Goal: Task Accomplishment & Management: Complete application form

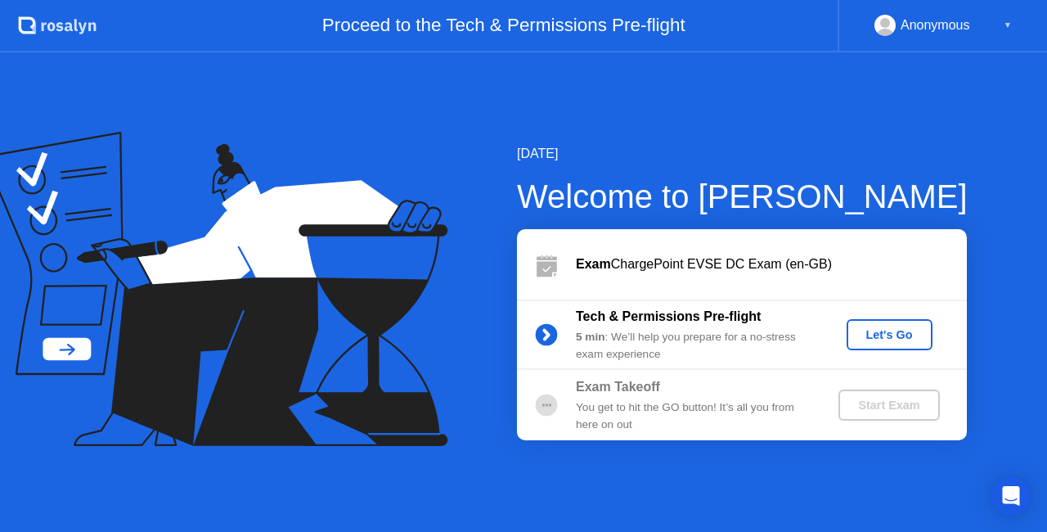
click at [876, 331] on div "Let's Go" at bounding box center [889, 334] width 73 height 13
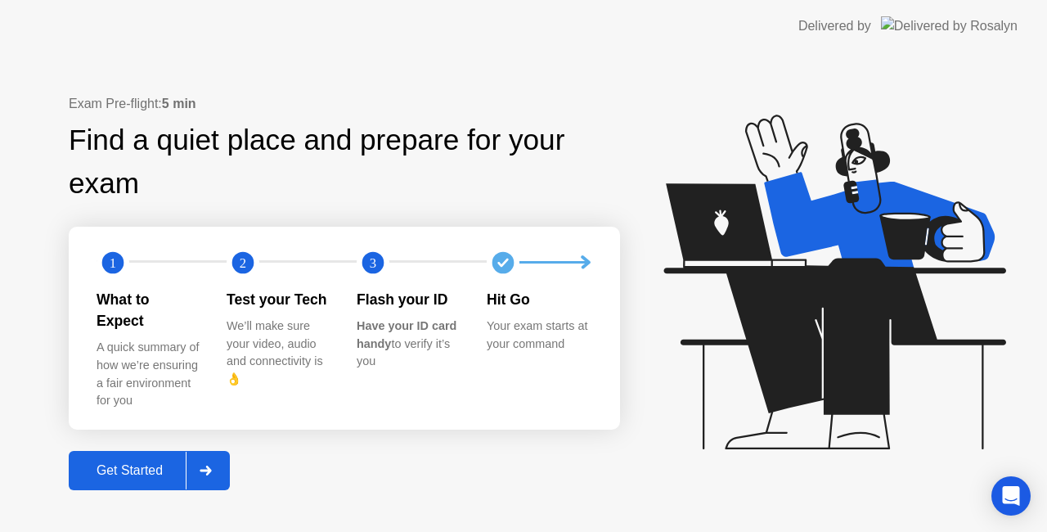
click at [128, 463] on div "Get Started" at bounding box center [130, 470] width 112 height 15
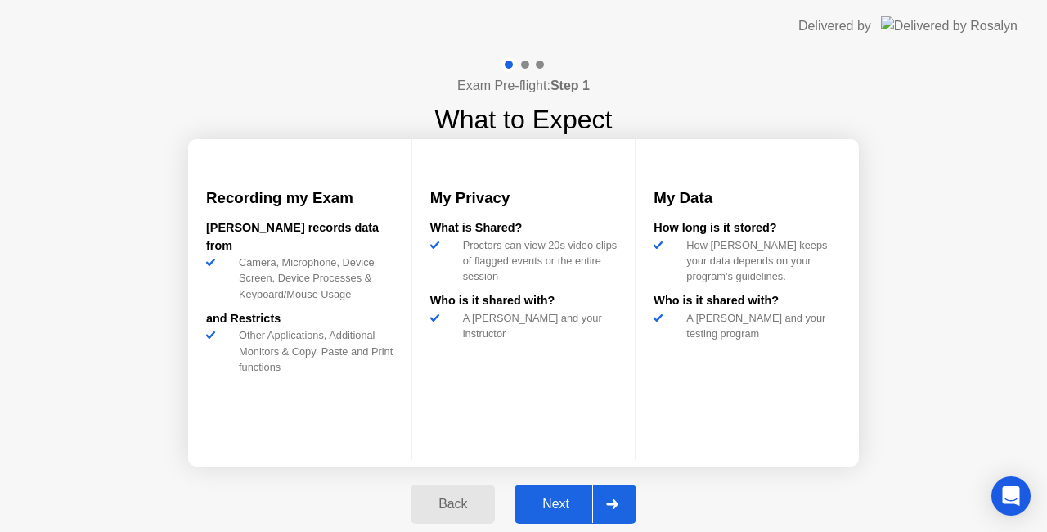
click at [543, 502] on div "Next" at bounding box center [556, 504] width 73 height 15
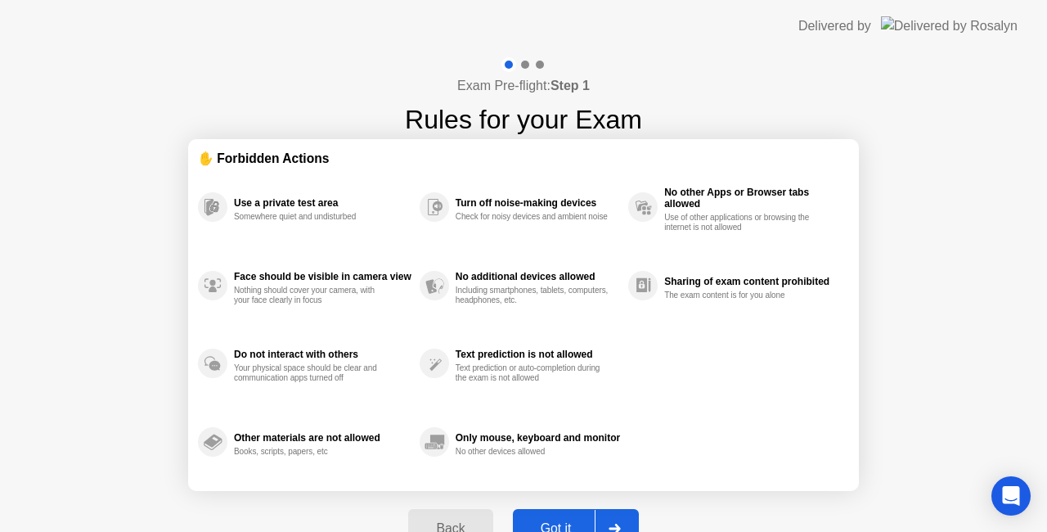
click at [558, 512] on button "Got it" at bounding box center [576, 528] width 126 height 39
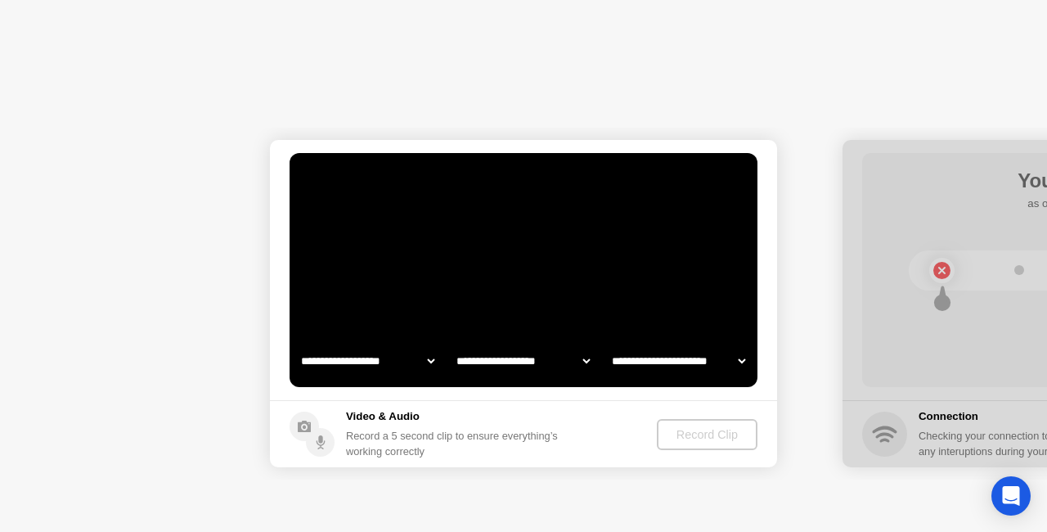
select select "**********"
select select "*******"
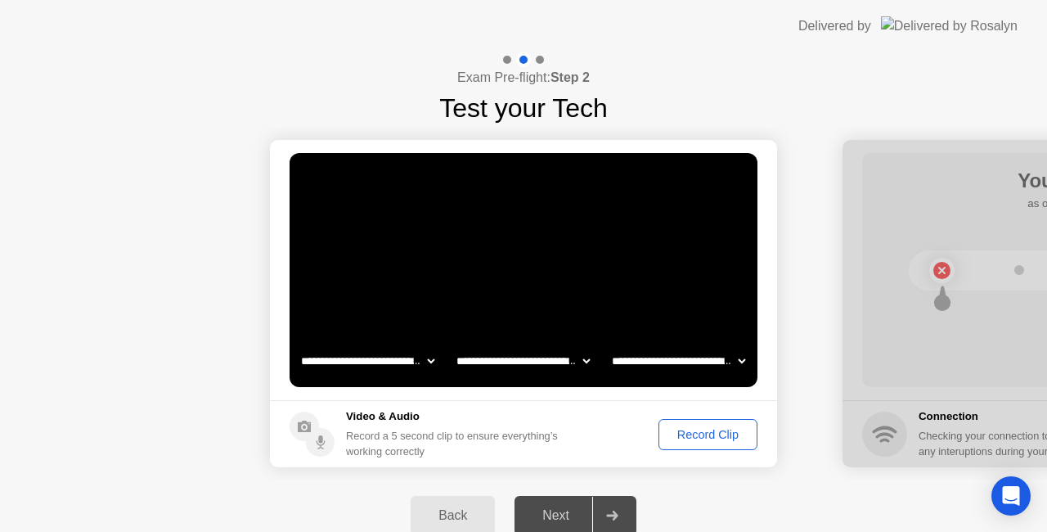
click at [696, 430] on div "Record Clip" at bounding box center [708, 434] width 88 height 13
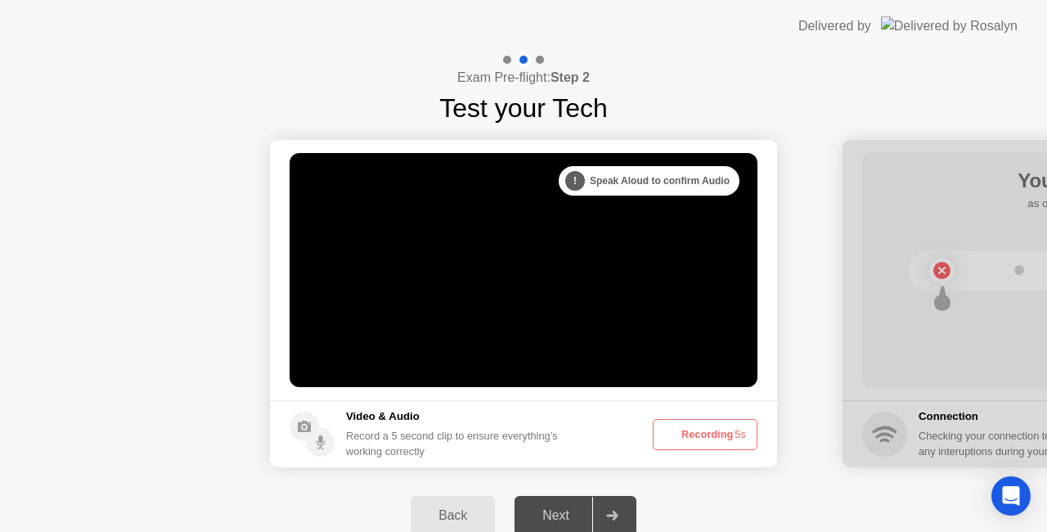
click at [696, 430] on button "Recording 5s" at bounding box center [705, 434] width 105 height 31
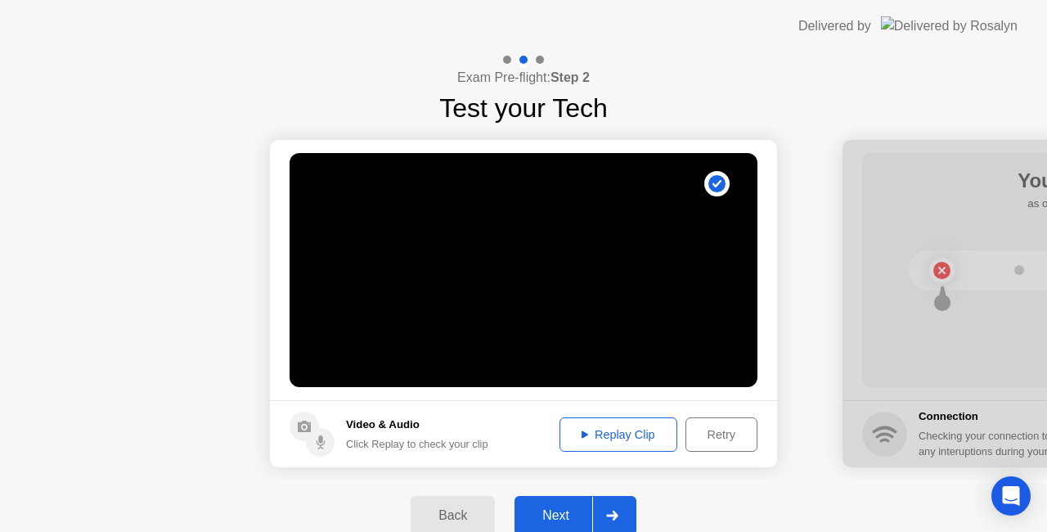
click at [585, 515] on div "Next" at bounding box center [556, 515] width 73 height 15
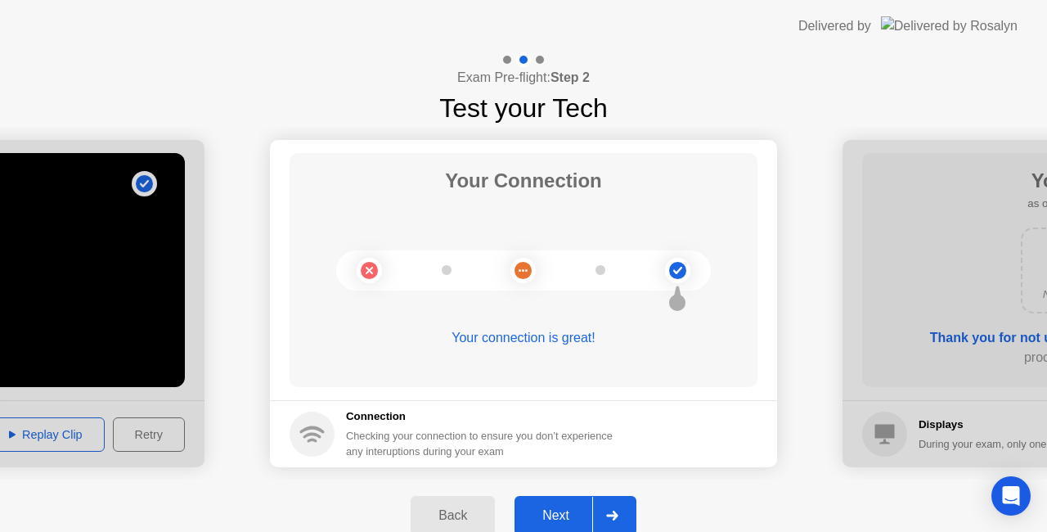
click at [568, 514] on div "Next" at bounding box center [556, 515] width 73 height 15
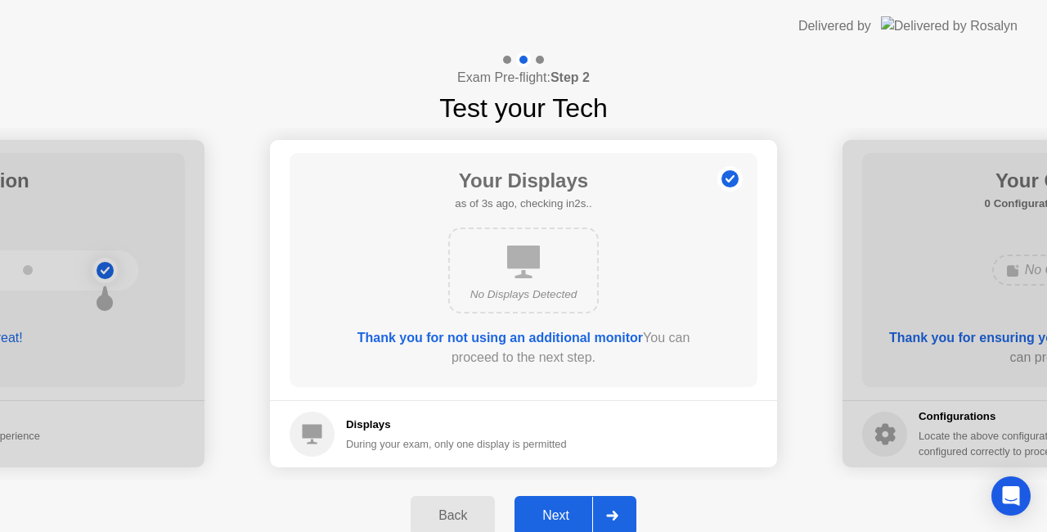
click at [553, 512] on div "Next" at bounding box center [556, 515] width 73 height 15
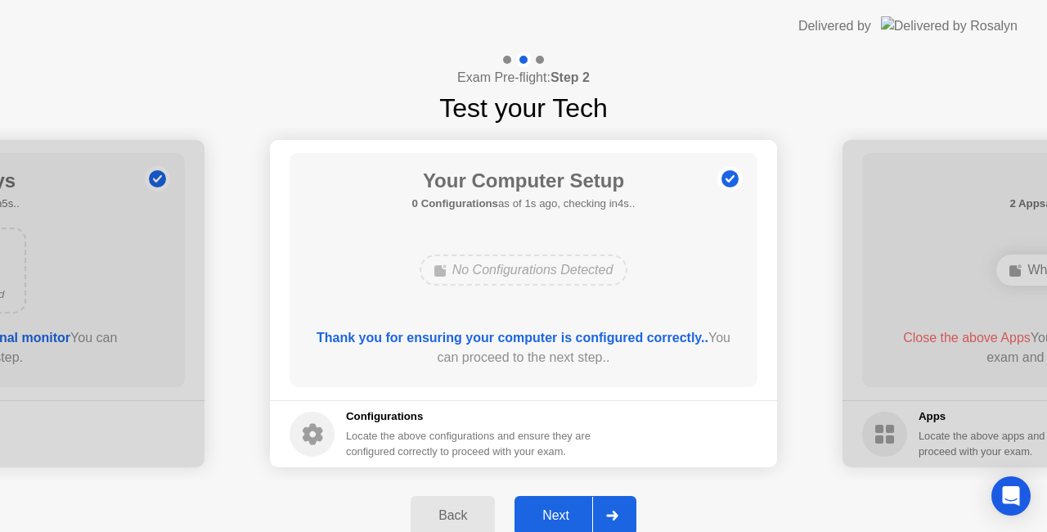
click at [561, 508] on div "Next" at bounding box center [556, 515] width 73 height 15
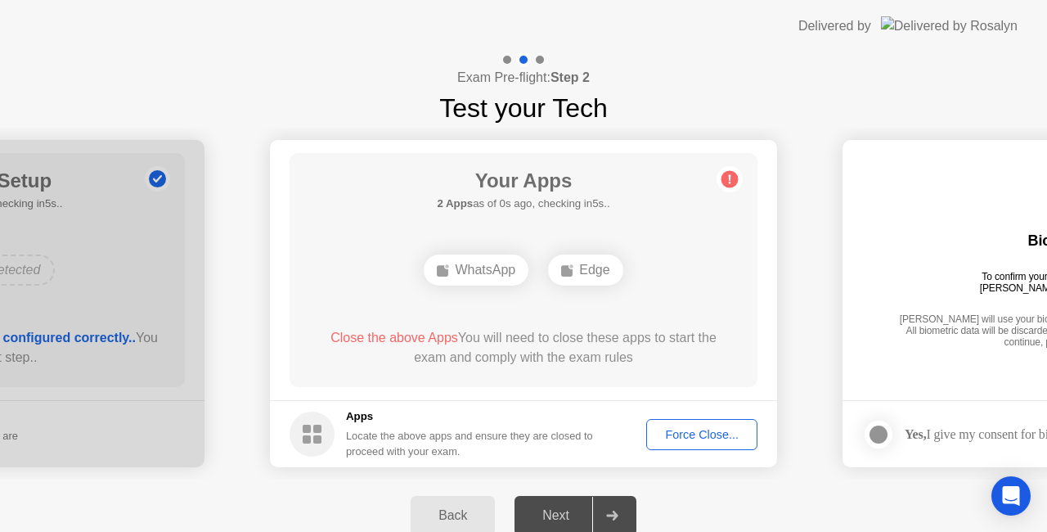
click at [705, 435] on div "Force Close..." at bounding box center [702, 434] width 100 height 13
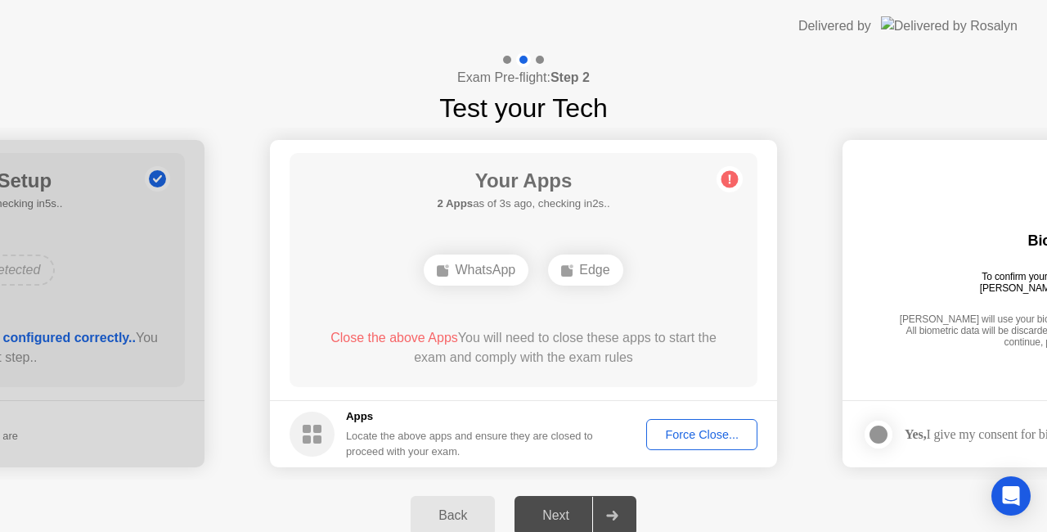
click at [623, 515] on div at bounding box center [611, 516] width 39 height 38
click at [437, 516] on div "Back" at bounding box center [453, 515] width 74 height 15
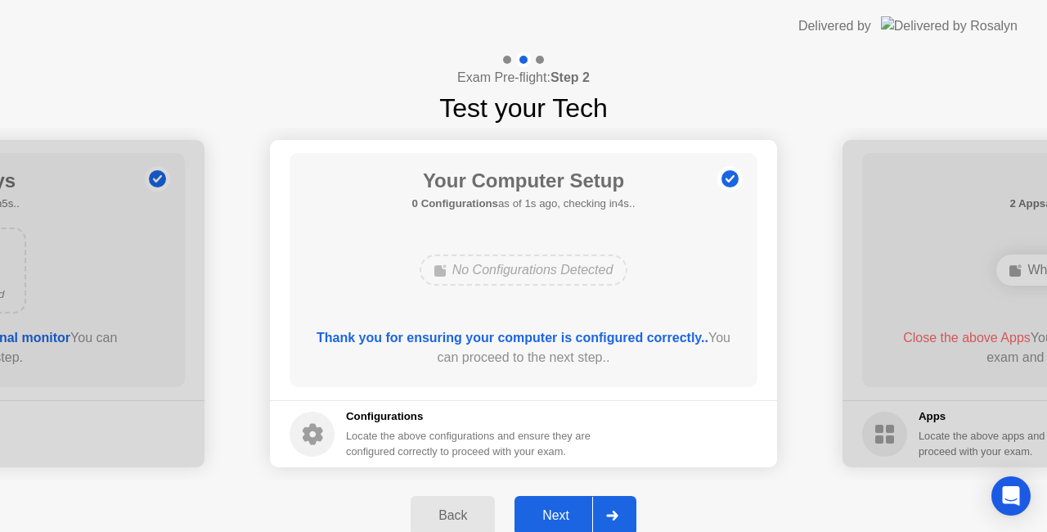
click at [474, 488] on div "Back Next" at bounding box center [523, 515] width 1047 height 72
click at [475, 511] on div "Back" at bounding box center [453, 515] width 74 height 15
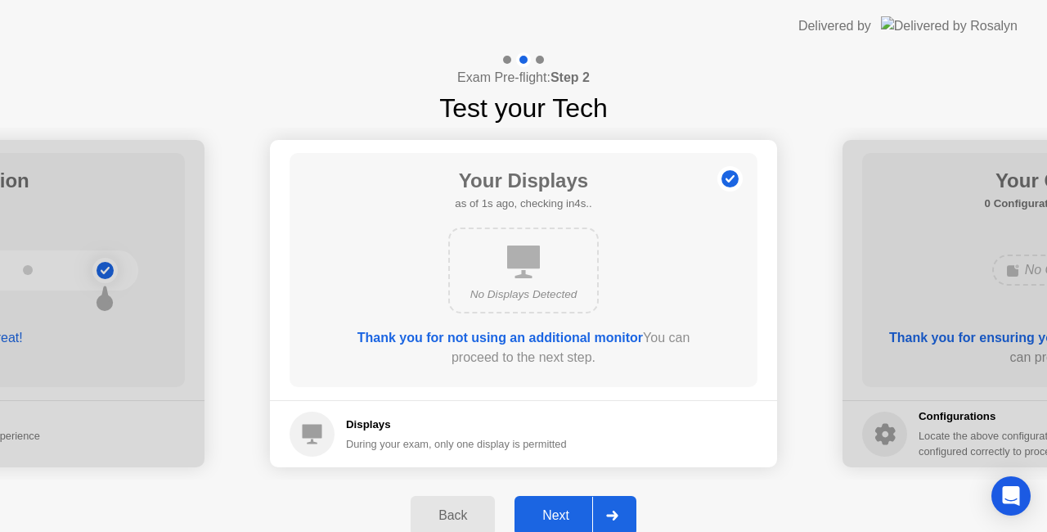
click at [454, 505] on button "Back" at bounding box center [453, 515] width 84 height 39
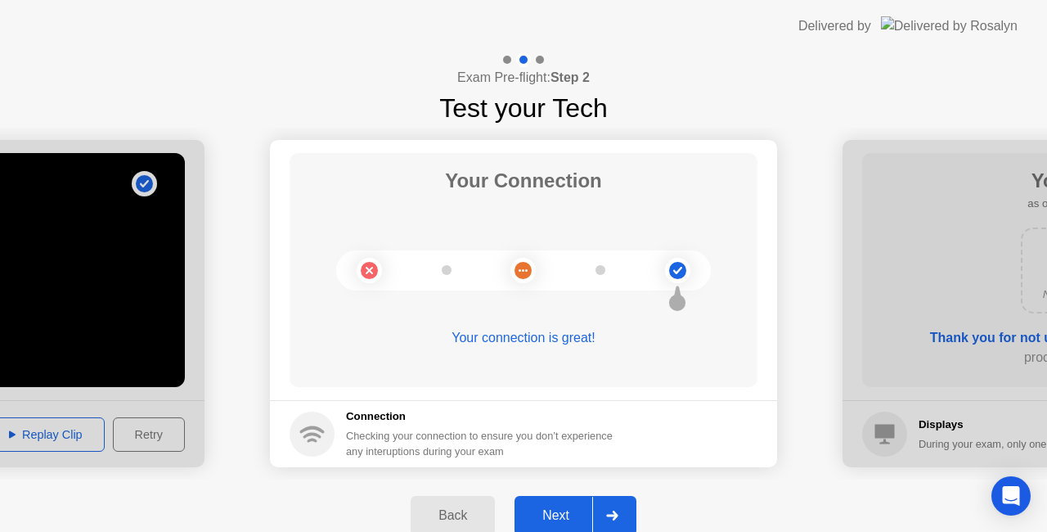
click at [555, 515] on div "Next" at bounding box center [556, 515] width 73 height 15
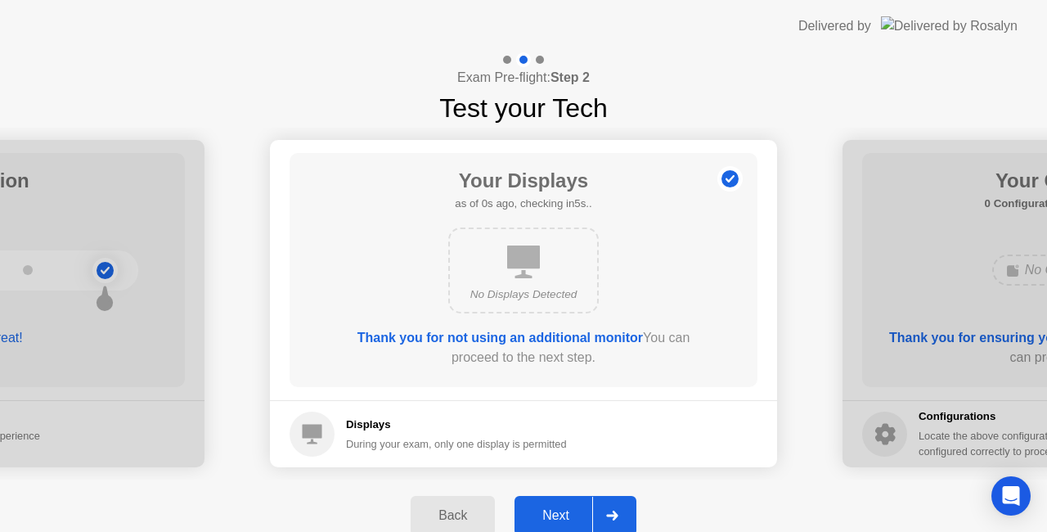
click at [555, 515] on div "Next" at bounding box center [556, 515] width 73 height 15
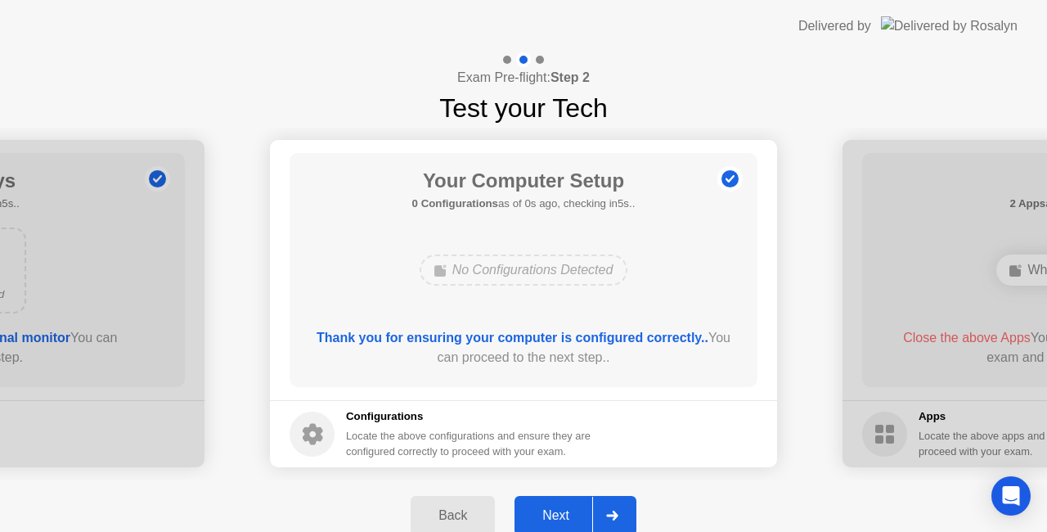
click at [555, 515] on div "Next" at bounding box center [556, 515] width 73 height 15
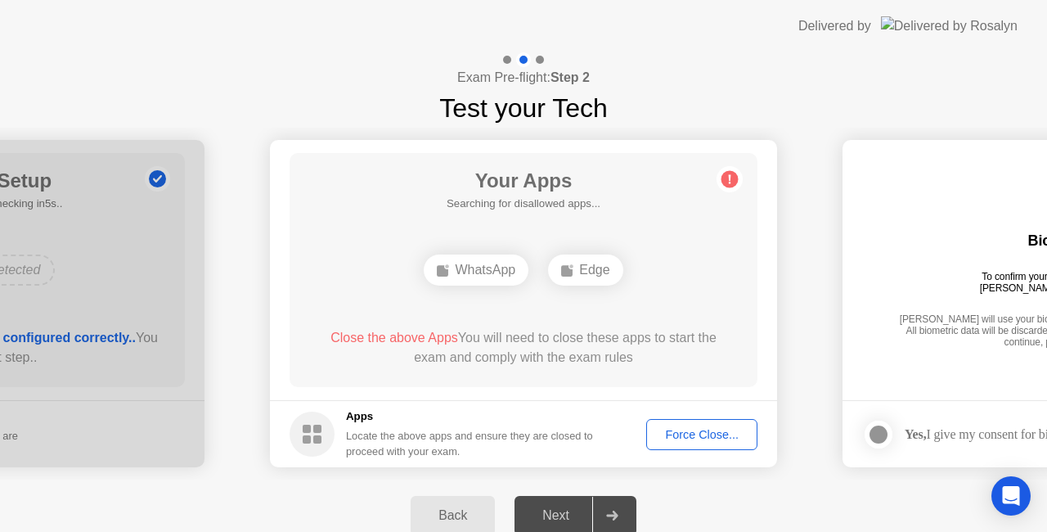
click at [555, 515] on div "Next" at bounding box center [556, 515] width 73 height 15
click at [690, 445] on button "Force Close..." at bounding box center [701, 434] width 111 height 31
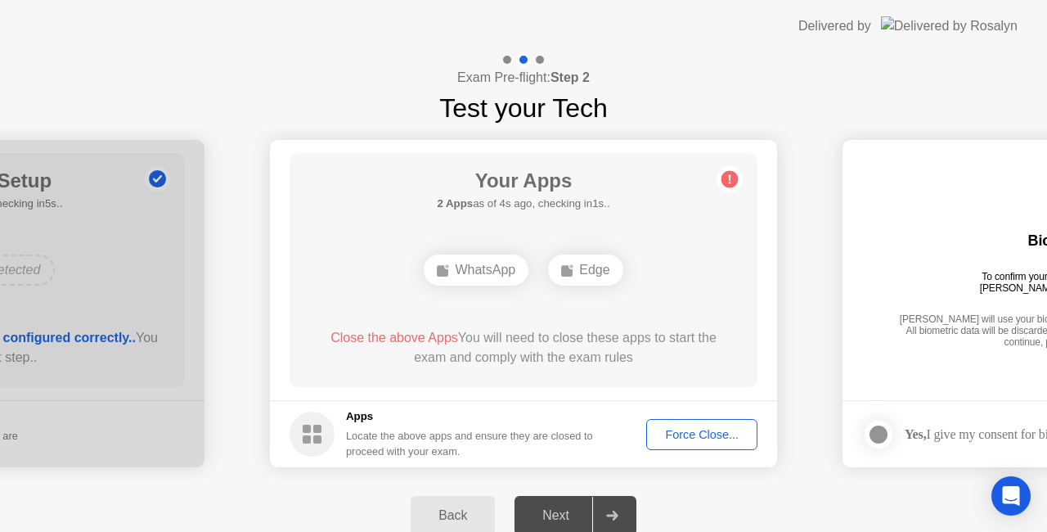
click at [710, 432] on div "Force Close..." at bounding box center [702, 434] width 100 height 13
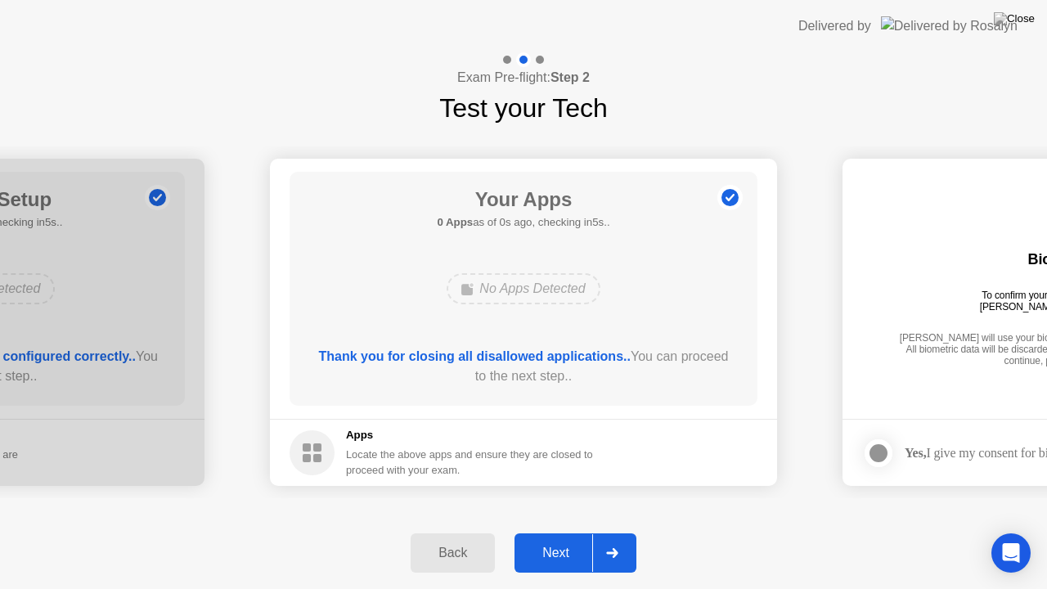
click at [547, 525] on div "Back Next" at bounding box center [523, 553] width 1047 height 72
click at [551, 531] on div "Next" at bounding box center [556, 553] width 73 height 15
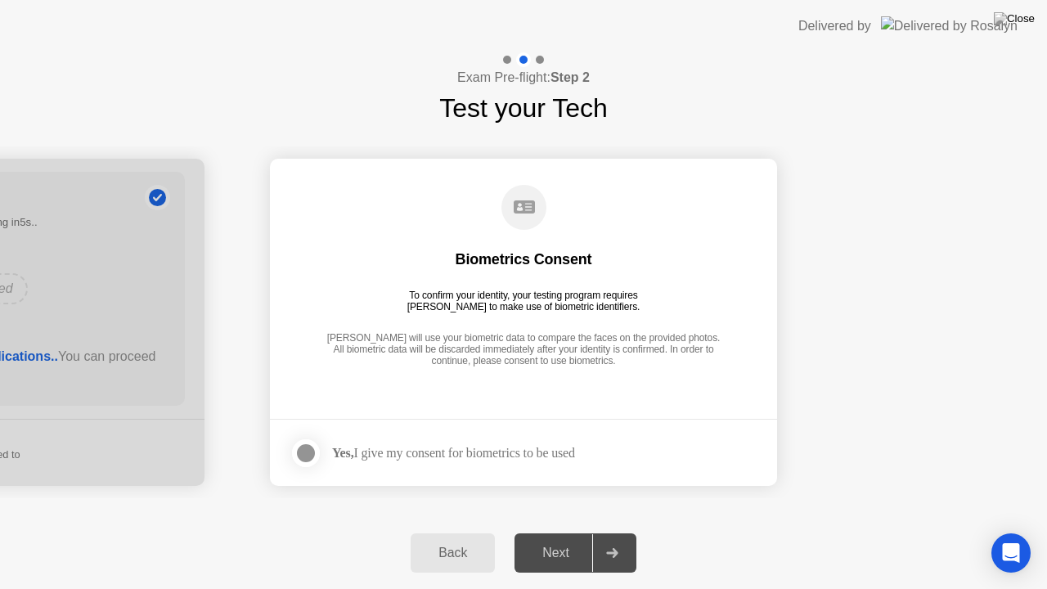
click at [308, 449] on div at bounding box center [306, 453] width 20 height 20
click at [568, 531] on div "Next" at bounding box center [556, 553] width 73 height 15
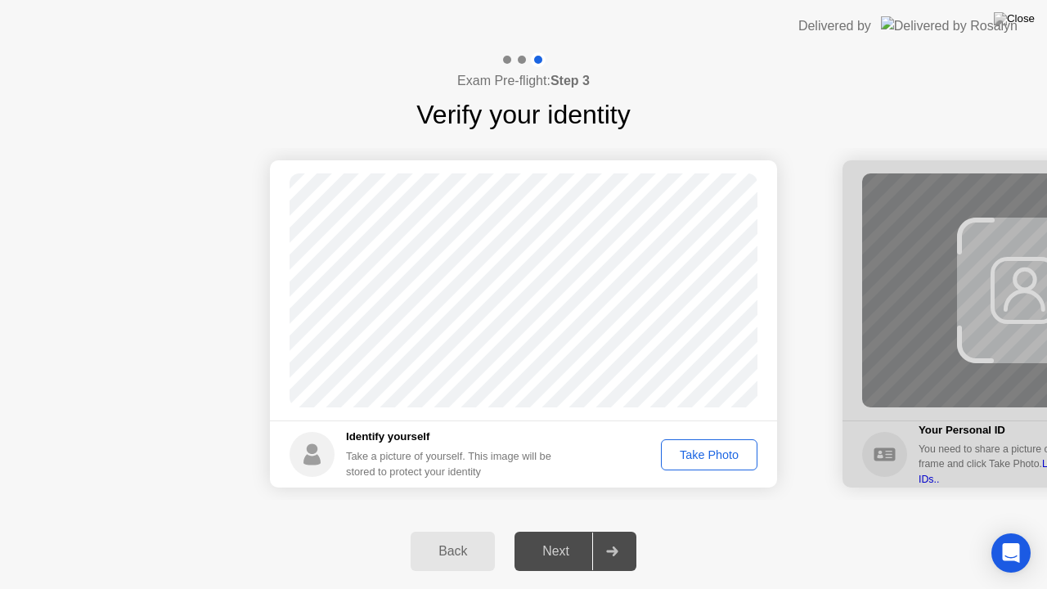
click at [714, 451] on div "Take Photo" at bounding box center [709, 454] width 85 height 13
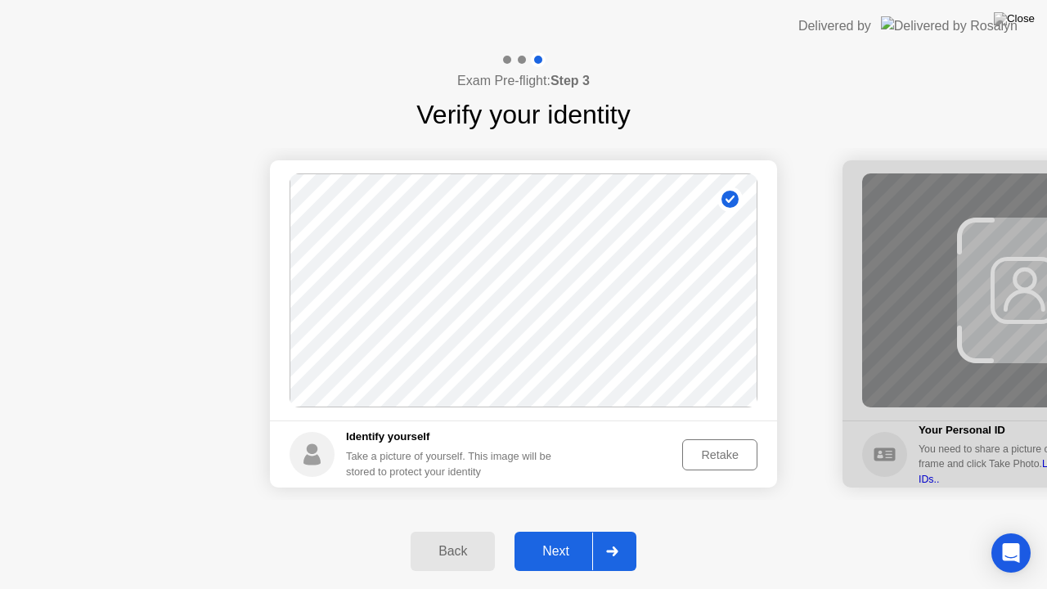
click at [717, 455] on div "Retake" at bounding box center [720, 454] width 64 height 13
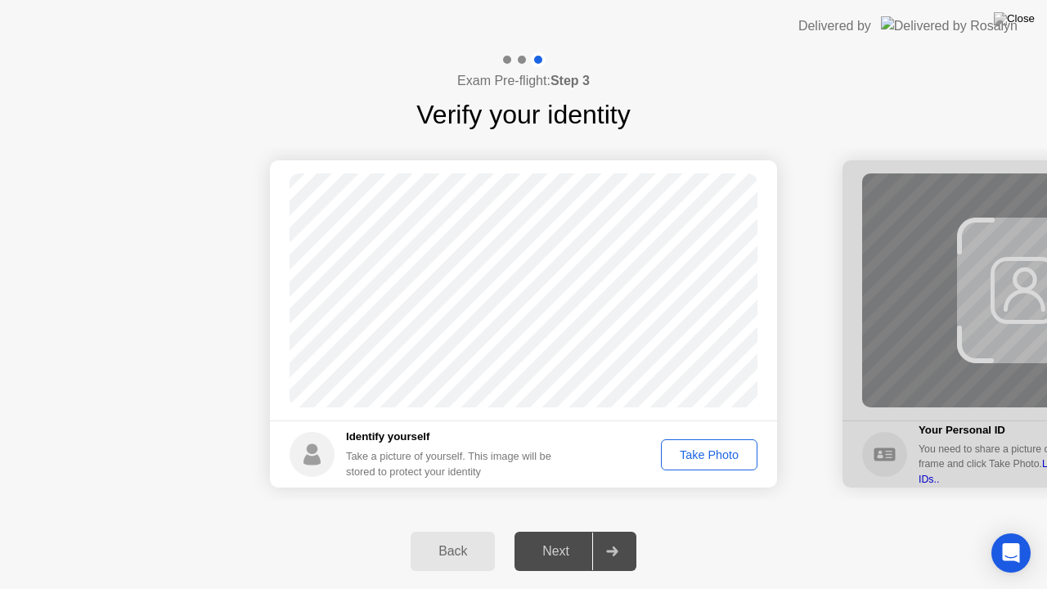
click at [717, 455] on div "Take Photo" at bounding box center [709, 454] width 85 height 13
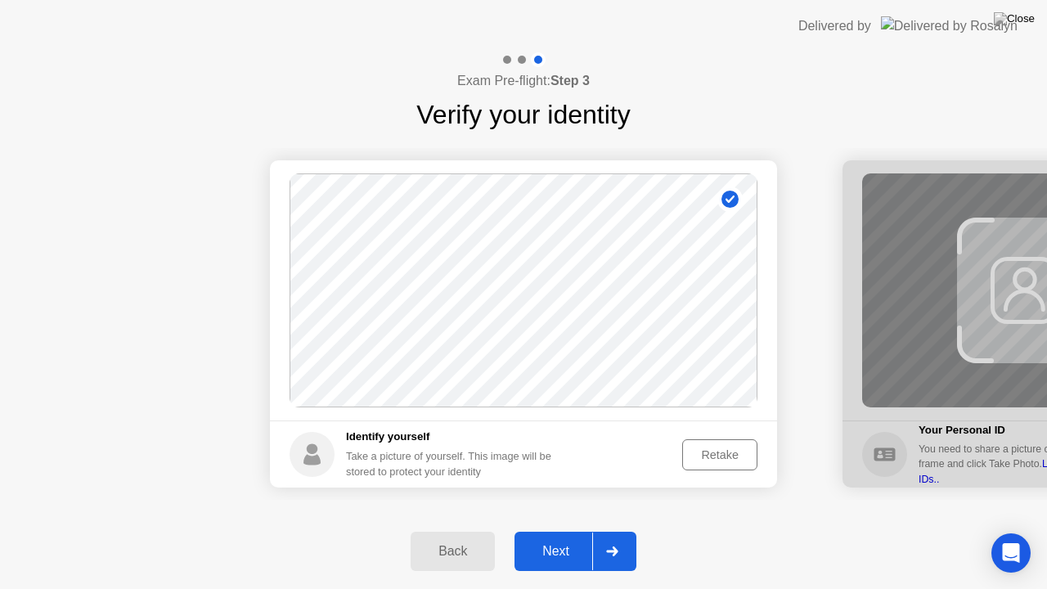
click at [563, 531] on div "Next" at bounding box center [556, 551] width 73 height 15
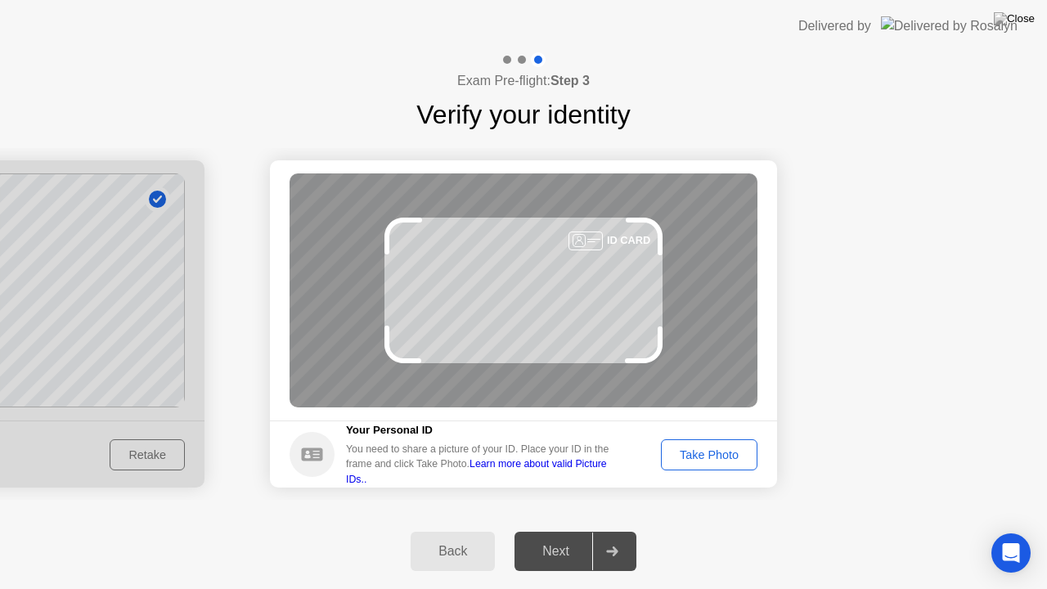
click at [684, 452] on div "Take Photo" at bounding box center [709, 454] width 85 height 13
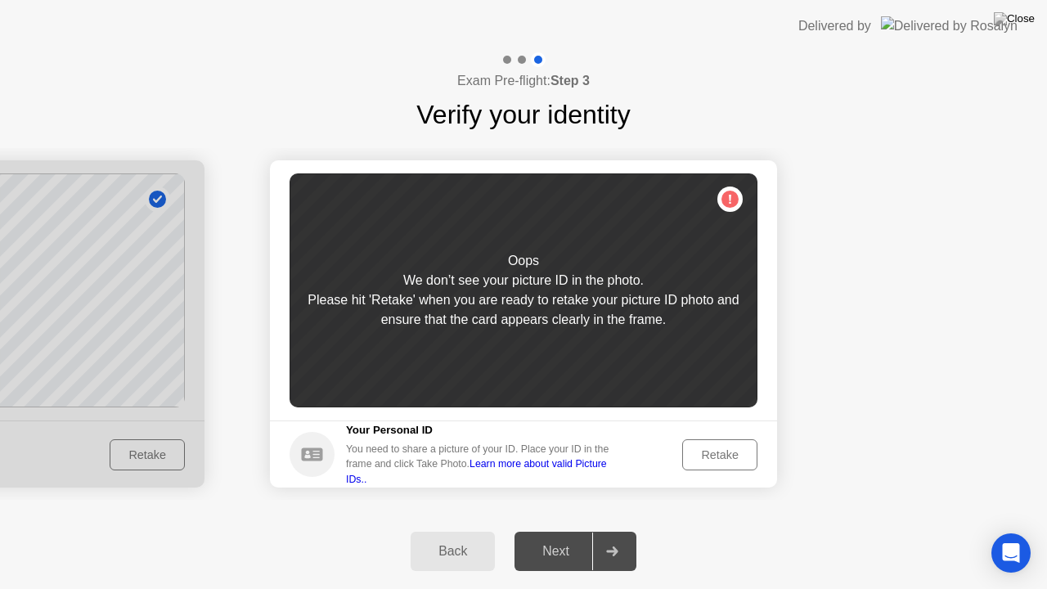
click at [717, 450] on div "Retake" at bounding box center [720, 454] width 64 height 13
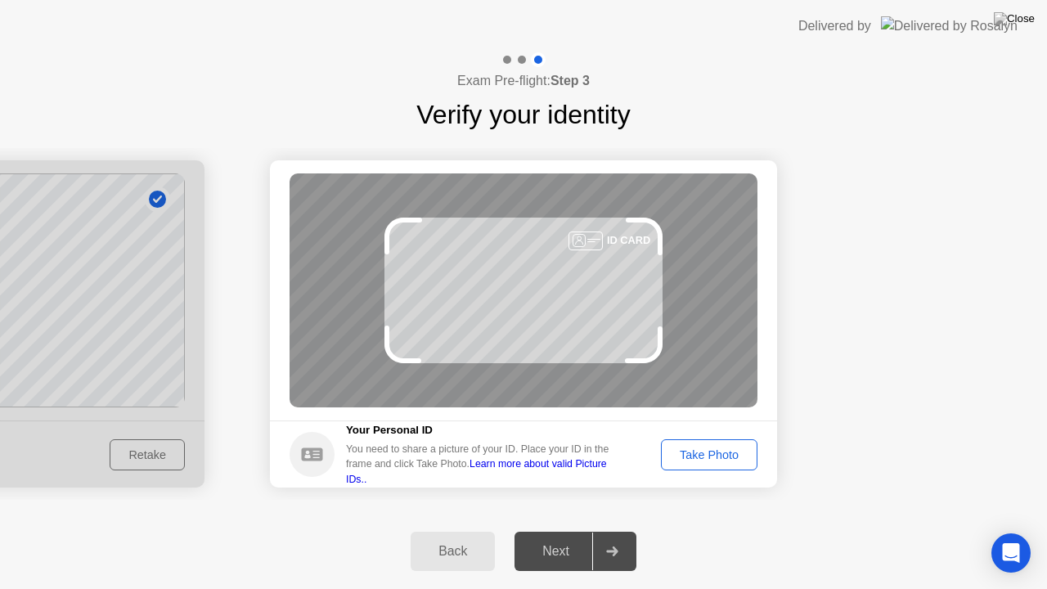
click at [718, 461] on div "Take Photo" at bounding box center [709, 454] width 85 height 13
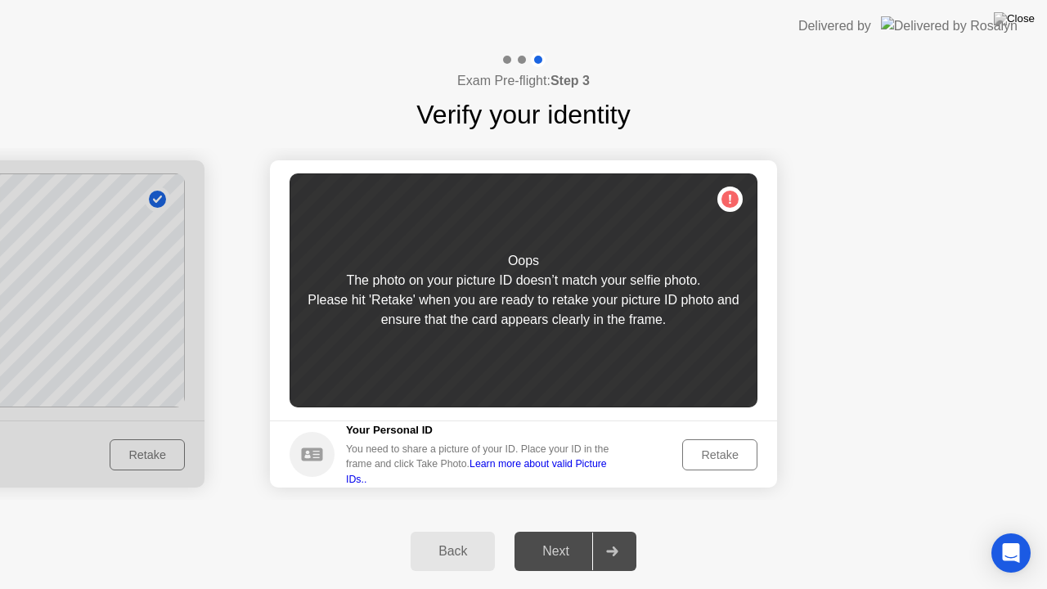
click at [714, 458] on div "Retake" at bounding box center [720, 454] width 64 height 13
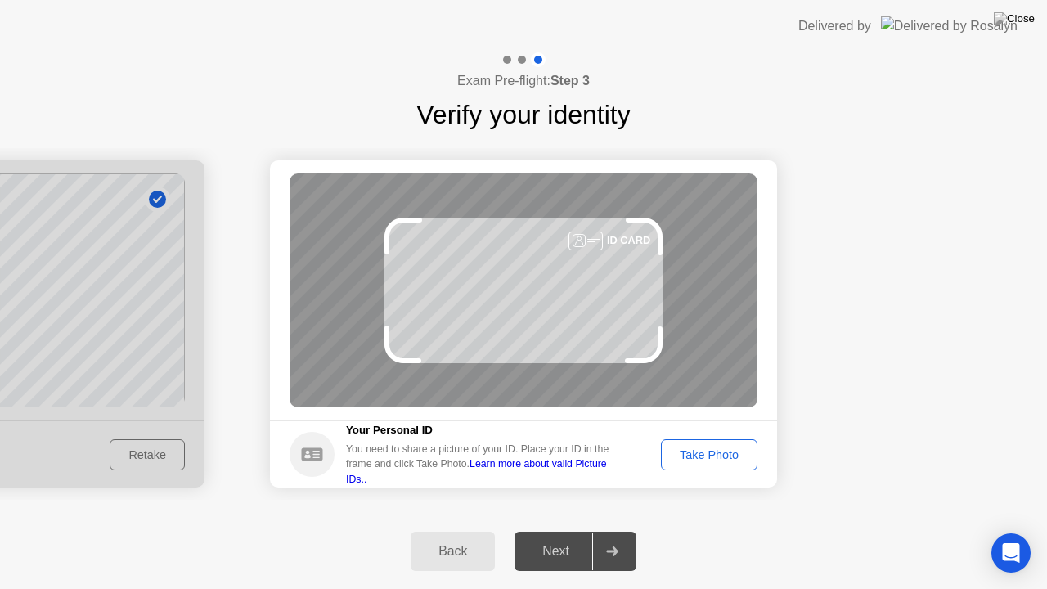
click at [715, 457] on div "Take Photo" at bounding box center [709, 454] width 85 height 13
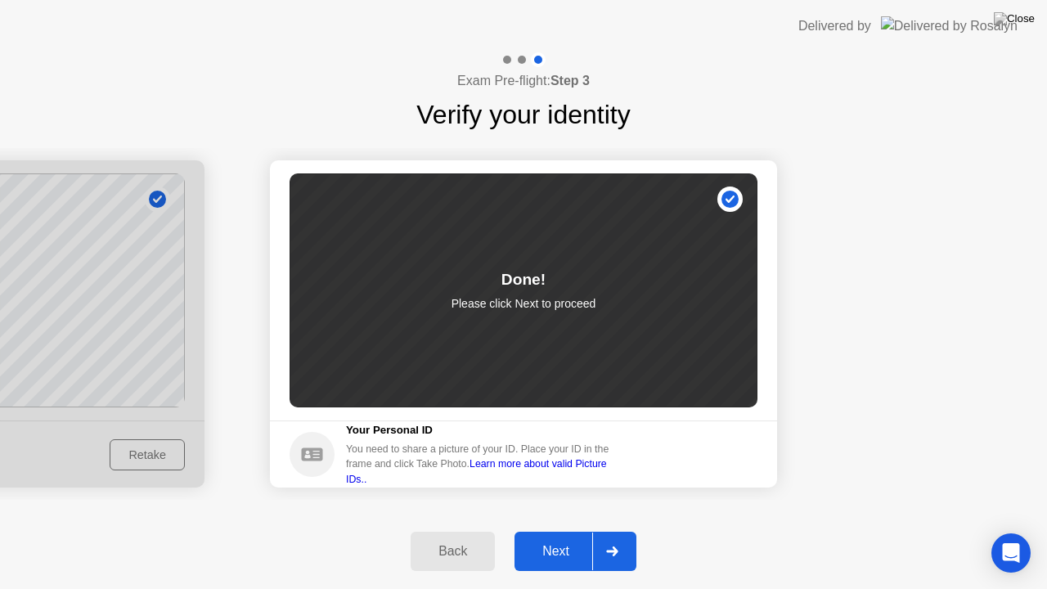
click at [568, 531] on div "Next" at bounding box center [556, 551] width 73 height 15
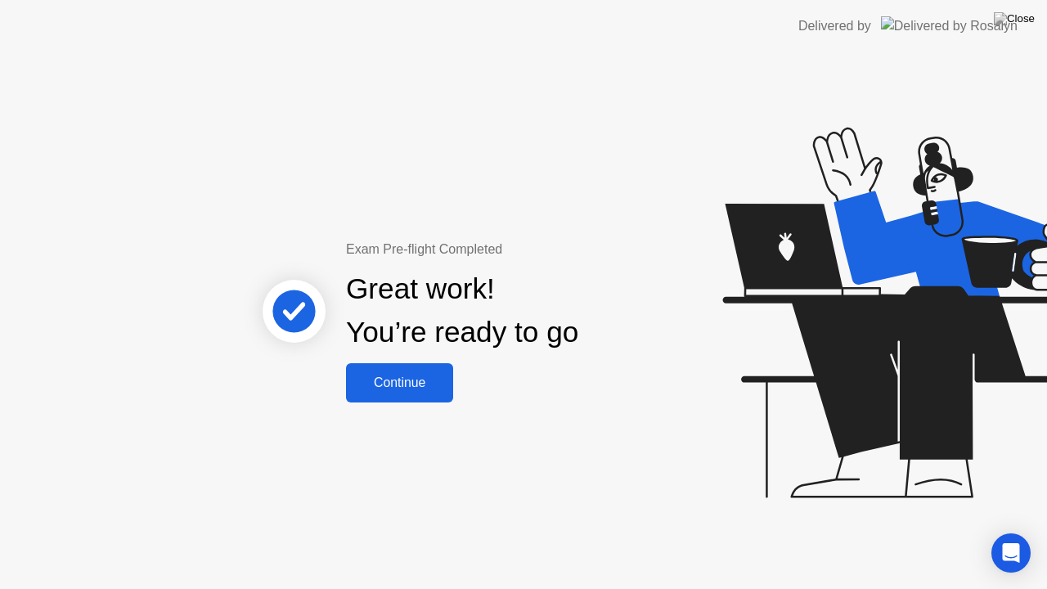
click at [444, 384] on div "Continue" at bounding box center [399, 383] width 97 height 15
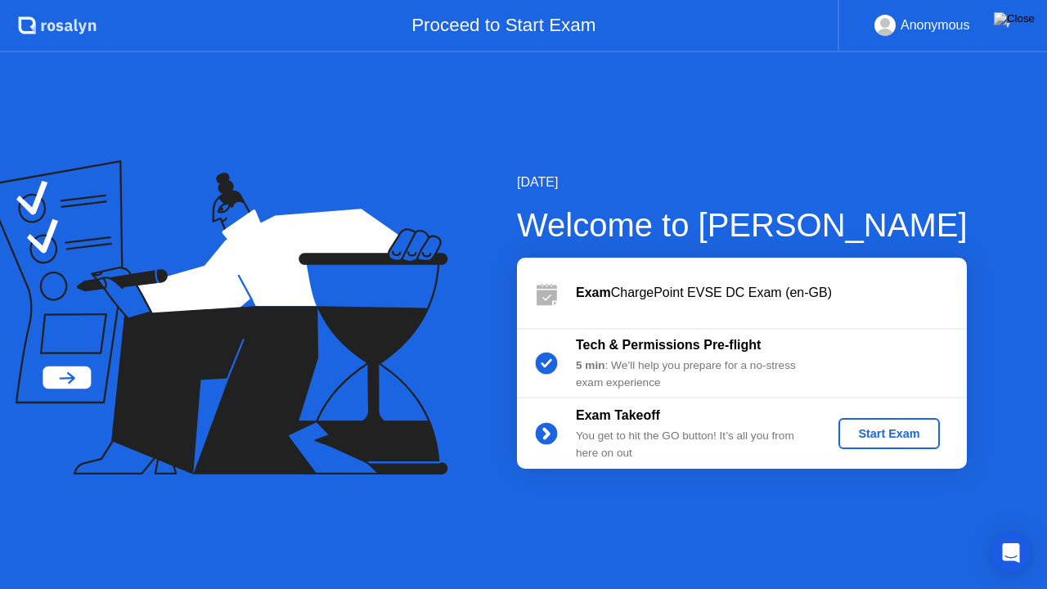
click at [874, 435] on div "Start Exam" at bounding box center [889, 433] width 88 height 13
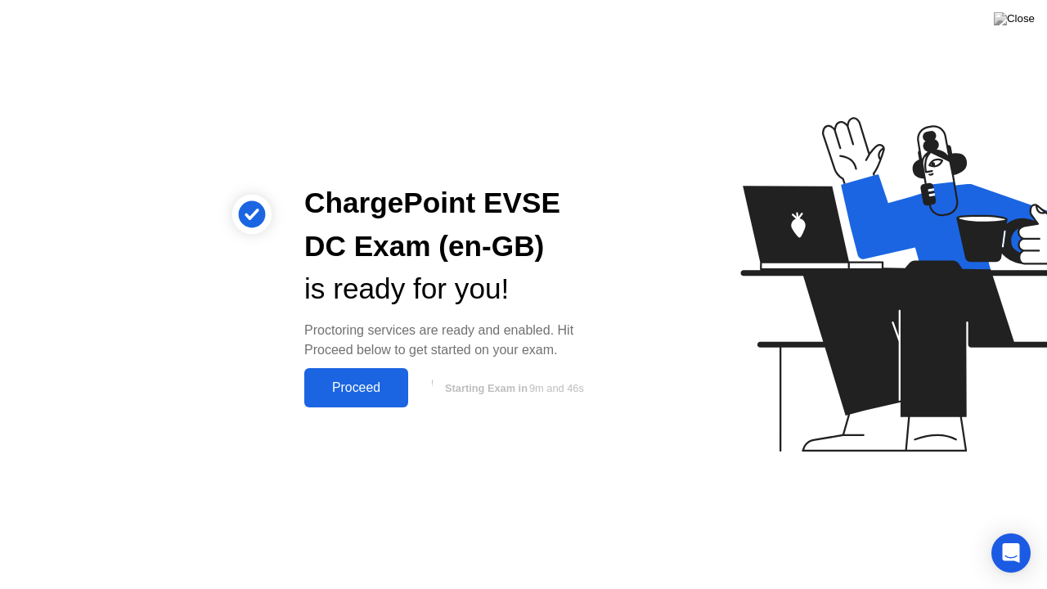
click at [389, 387] on div "Proceed" at bounding box center [356, 387] width 94 height 15
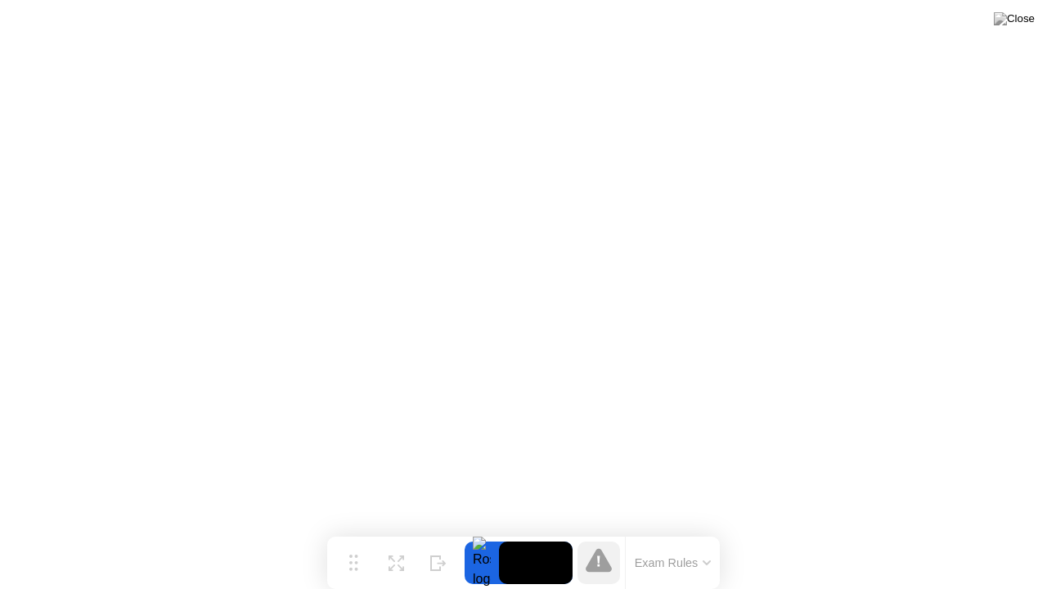
click at [697, 531] on button "Exam Rules" at bounding box center [673, 563] width 87 height 15
